Goal: Task Accomplishment & Management: Use online tool/utility

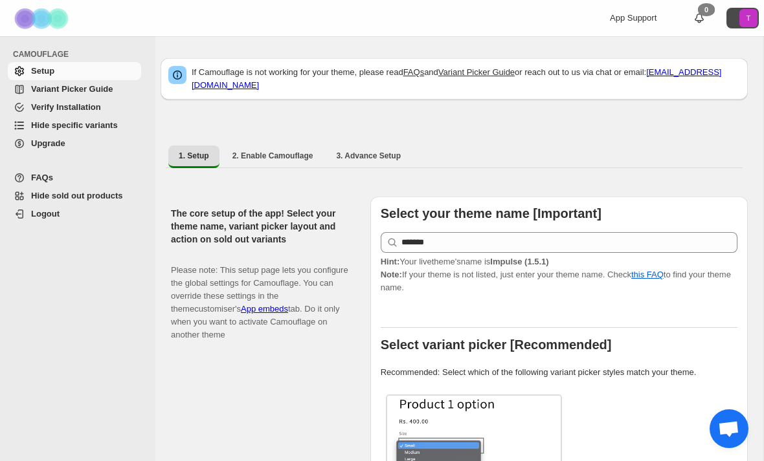
click at [749, 17] on text "T" at bounding box center [748, 18] width 5 height 8
click at [40, 21] on img at bounding box center [42, 19] width 65 height 36
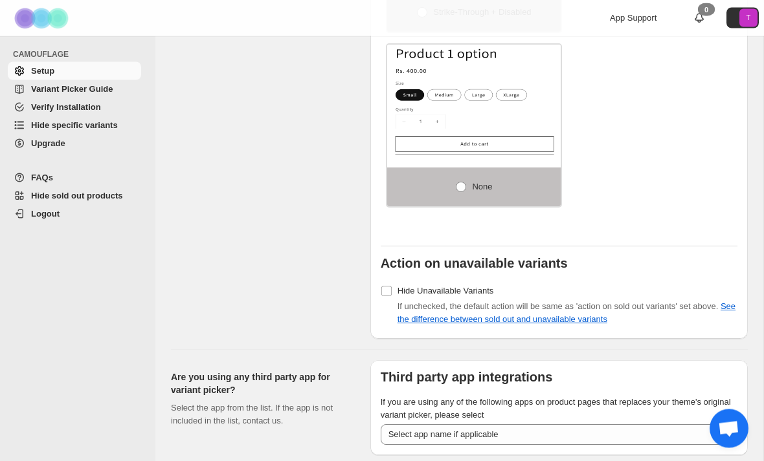
scroll to position [1688, 0]
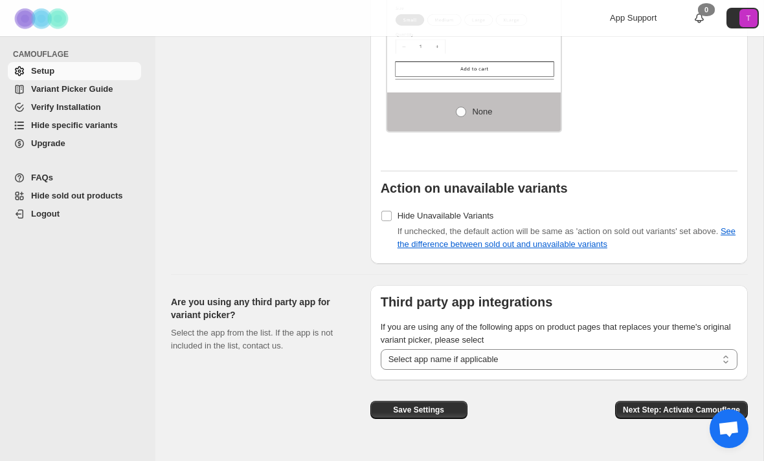
click at [52, 89] on span "Variant Picker Guide" at bounding box center [72, 89] width 82 height 10
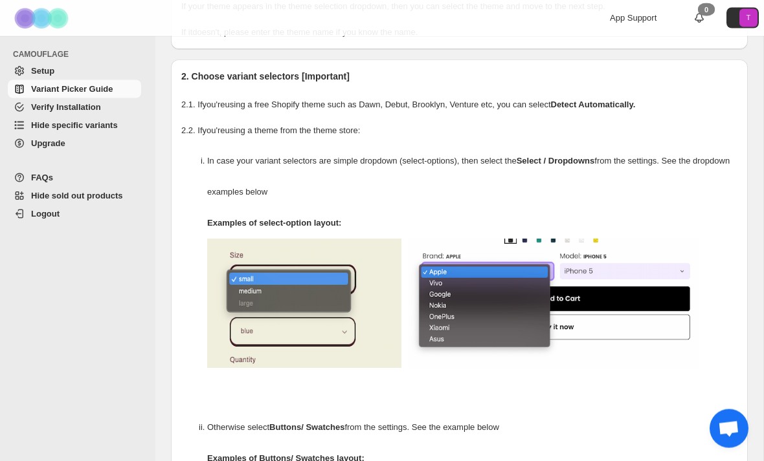
scroll to position [125, 0]
click at [77, 194] on span "Hide sold out products" at bounding box center [77, 196] width 92 height 10
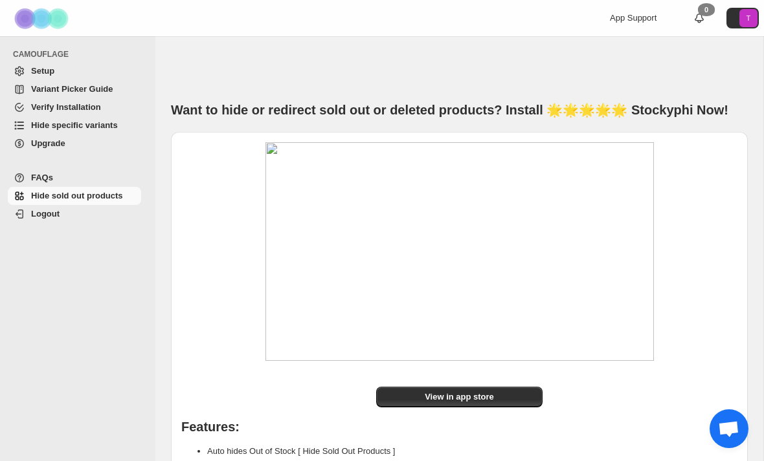
click at [45, 123] on span "Hide specific variants" at bounding box center [74, 125] width 87 height 10
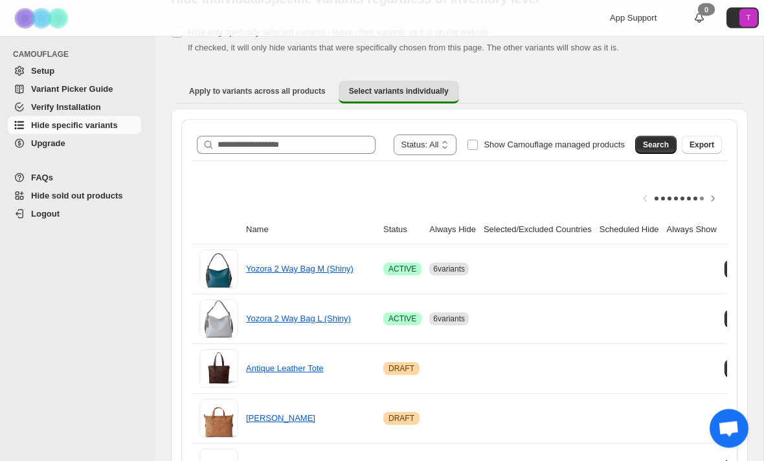
scroll to position [62, 0]
click at [337, 271] on link "Yozora 2 Way Bag M (Shiny)" at bounding box center [299, 269] width 107 height 10
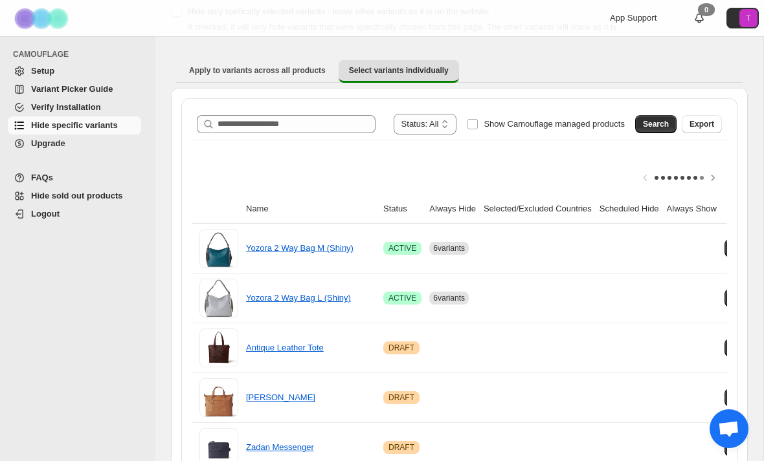
click at [633, 13] on span "App Support" at bounding box center [633, 18] width 47 height 10
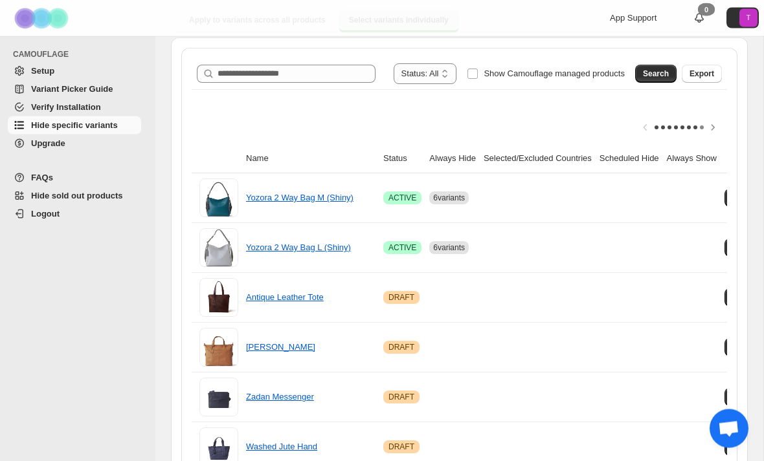
scroll to position [135, 0]
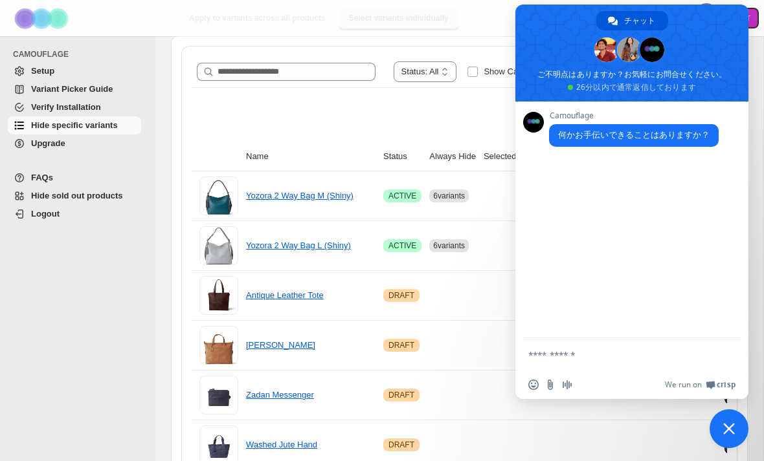
click at [737, 448] on span "チャットを閉じる" at bounding box center [728, 429] width 39 height 39
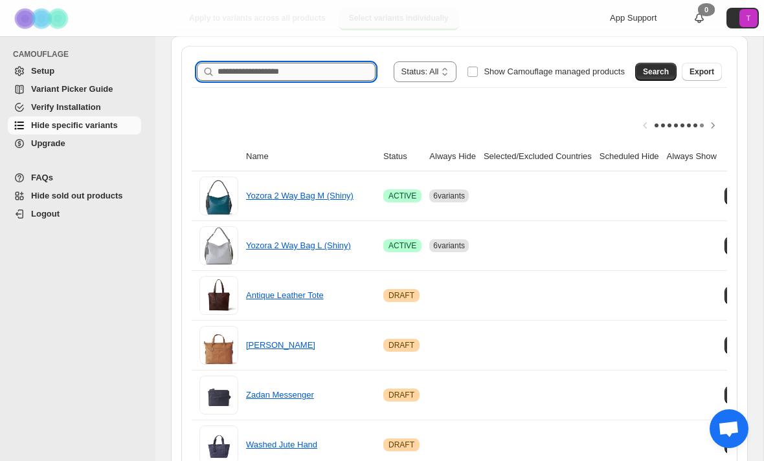
click at [305, 71] on input "Search product name" at bounding box center [296, 72] width 158 height 18
click at [659, 78] on button "Search" at bounding box center [655, 72] width 41 height 18
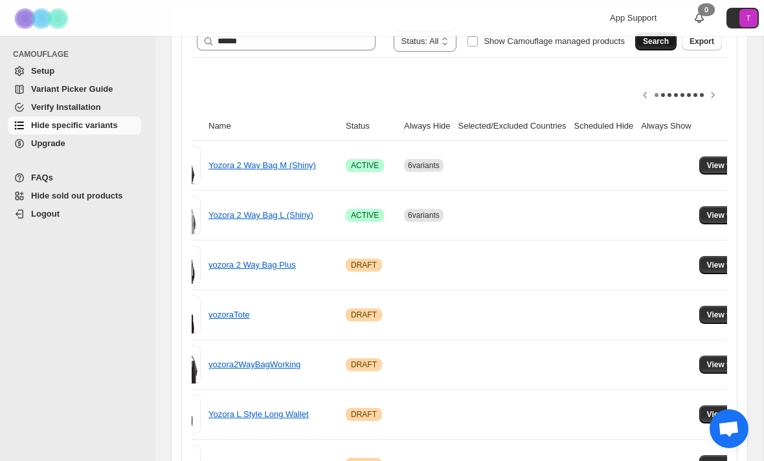
scroll to position [0, 0]
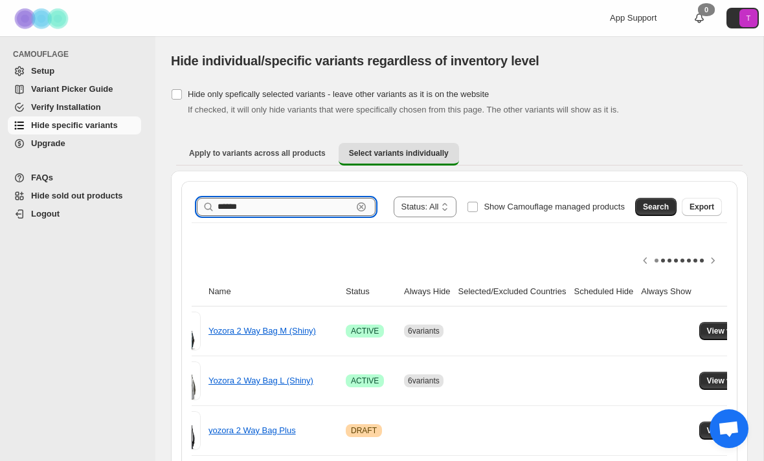
click at [289, 209] on input "******" at bounding box center [284, 207] width 135 height 18
type input "********"
click at [647, 211] on span "Search" at bounding box center [656, 207] width 26 height 10
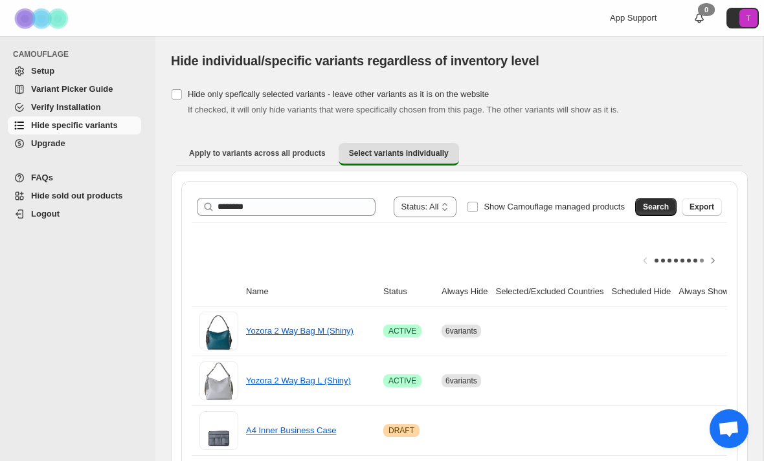
click at [70, 25] on img at bounding box center [42, 19] width 65 height 36
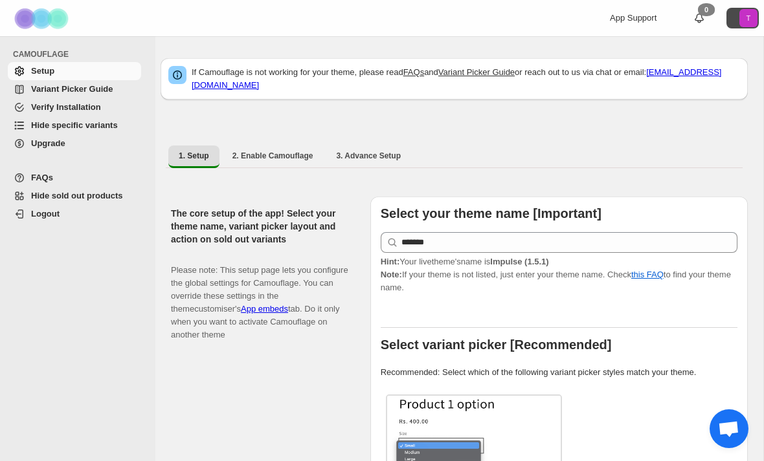
click at [743, 21] on icon "T" at bounding box center [748, 18] width 18 height 18
click at [732, 57] on span "test-motherhouse.myshopify.com" at bounding box center [716, 54] width 67 height 10
click at [734, 23] on button "T" at bounding box center [742, 18] width 32 height 21
click at [121, 85] on span "Variant Picker Guide" at bounding box center [84, 89] width 107 height 13
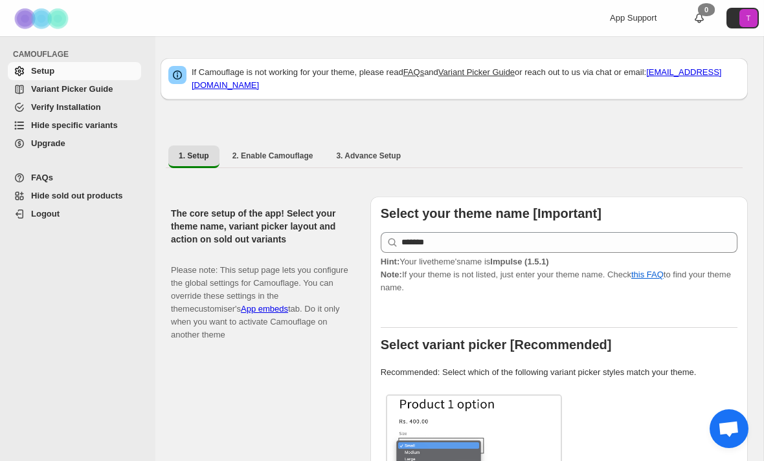
click at [94, 195] on span "Hide sold out products" at bounding box center [77, 196] width 92 height 10
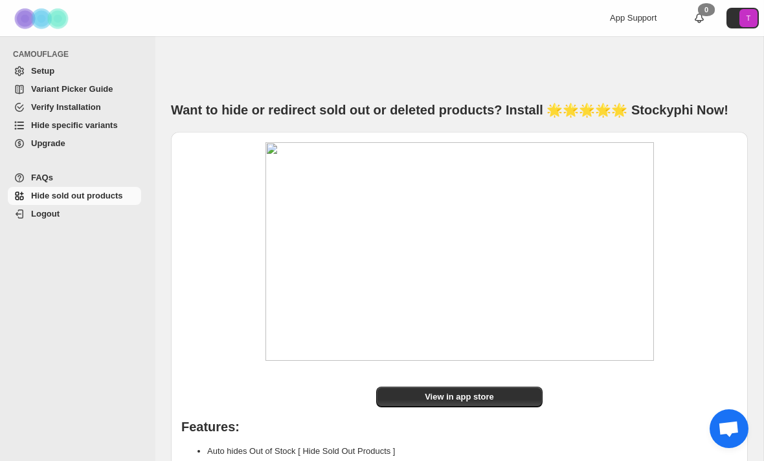
click at [43, 144] on span "Upgrade" at bounding box center [48, 143] width 34 height 10
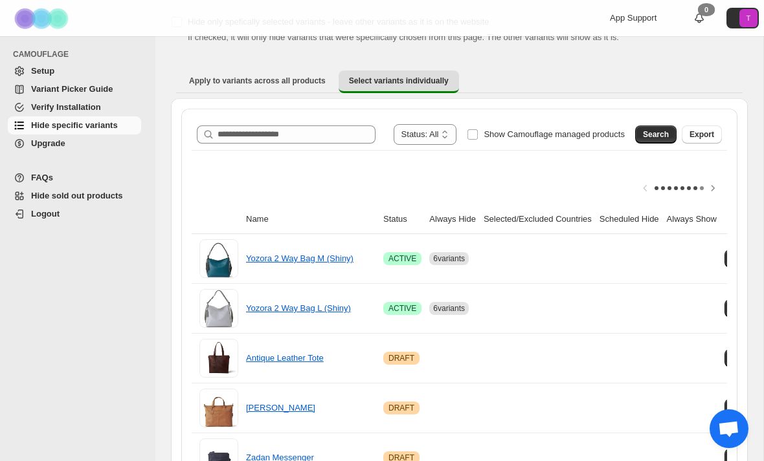
scroll to position [74, 0]
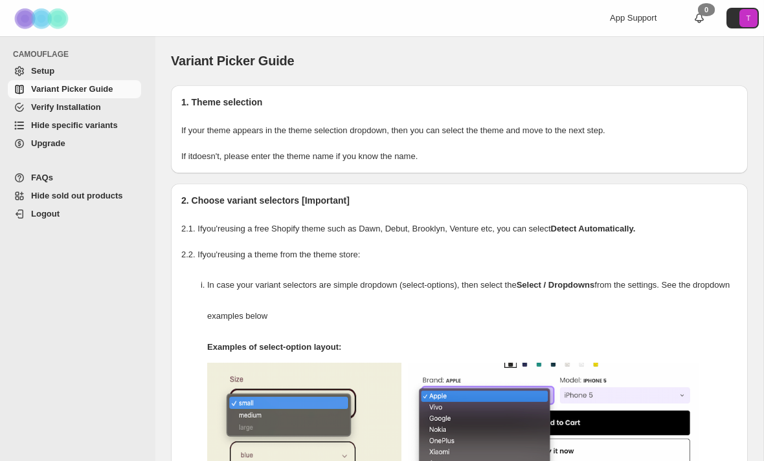
click at [111, 126] on span "Hide specific variants" at bounding box center [74, 125] width 87 height 10
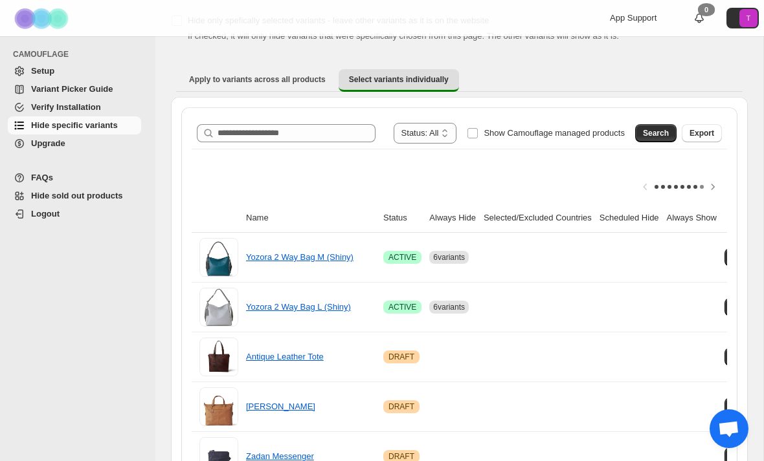
scroll to position [239, 0]
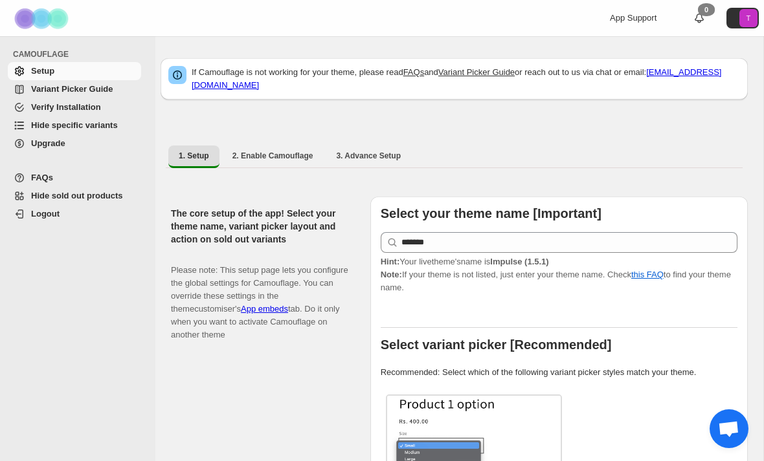
click at [39, 91] on span "Variant Picker Guide" at bounding box center [72, 89] width 82 height 10
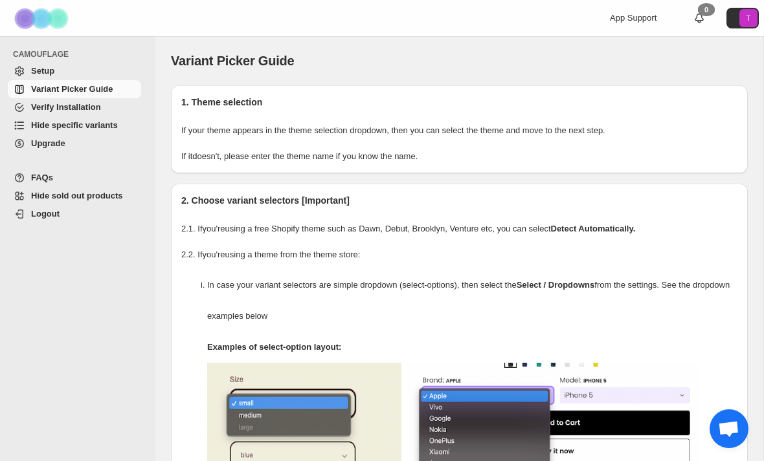
click at [113, 127] on span "Hide specific variants" at bounding box center [74, 125] width 87 height 10
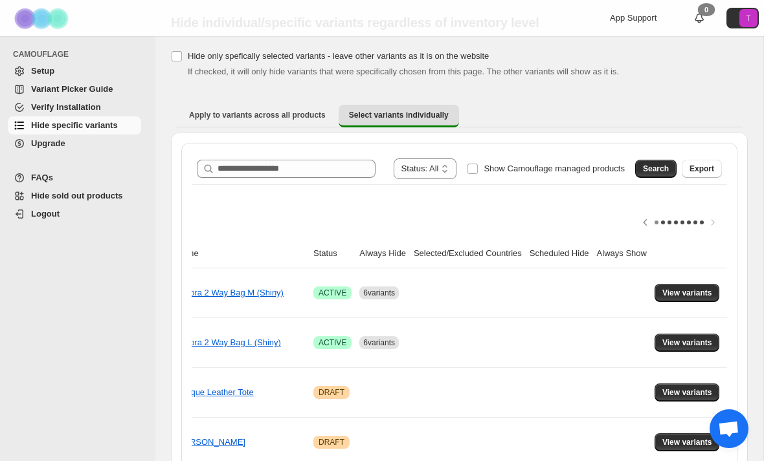
scroll to position [30, 0]
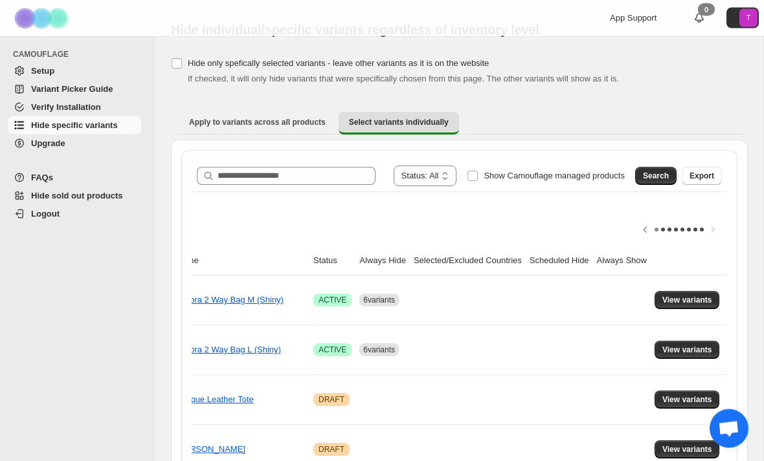
click at [719, 230] on div at bounding box center [459, 231] width 535 height 34
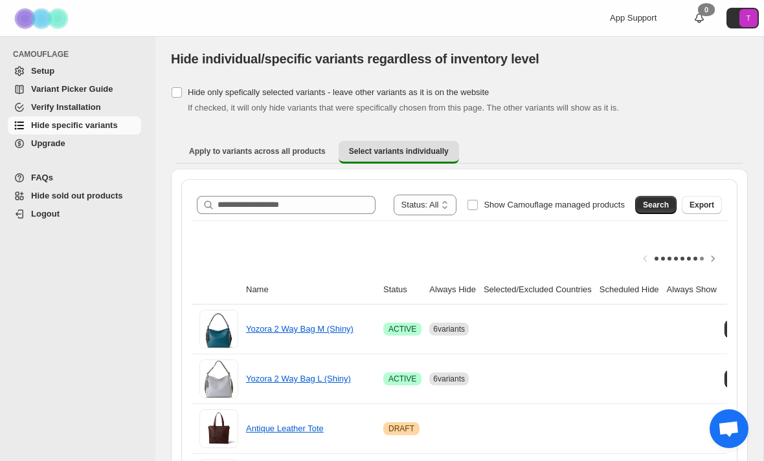
scroll to position [0, 0]
